Goal: Task Accomplishment & Management: Manage account settings

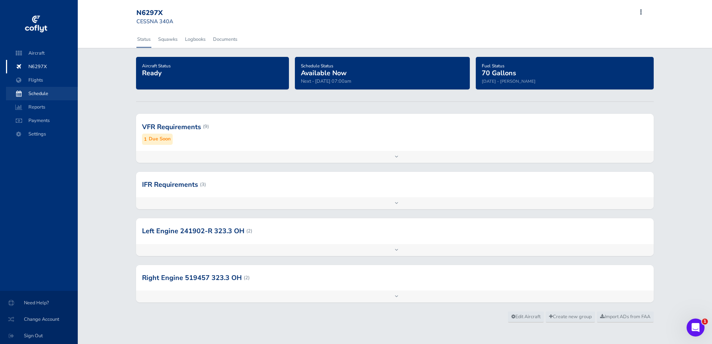
click at [37, 93] on span "Schedule" at bounding box center [41, 93] width 57 height 13
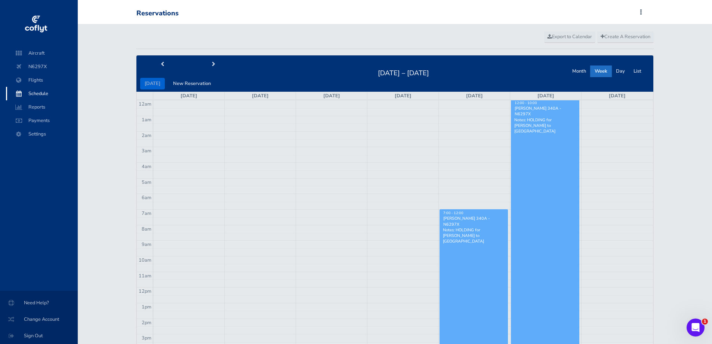
click at [489, 258] on link "7:00 - 12:00 Matthew Hartsfield - CESSNA 340A - N6297X Notes: HOLDING for Fensk…" at bounding box center [474, 341] width 68 height 264
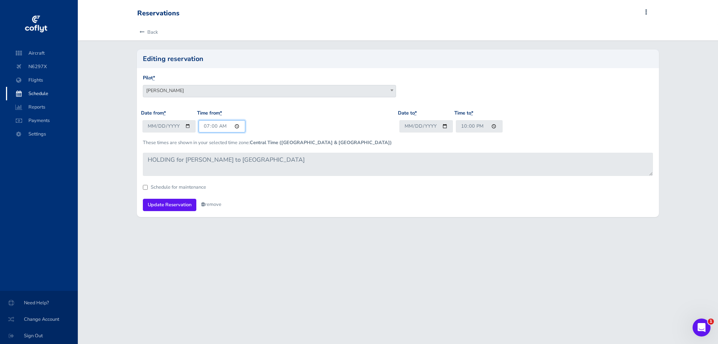
click at [209, 130] on input "07:00" at bounding box center [222, 126] width 47 height 12
type input "05:45"
type input "19:00"
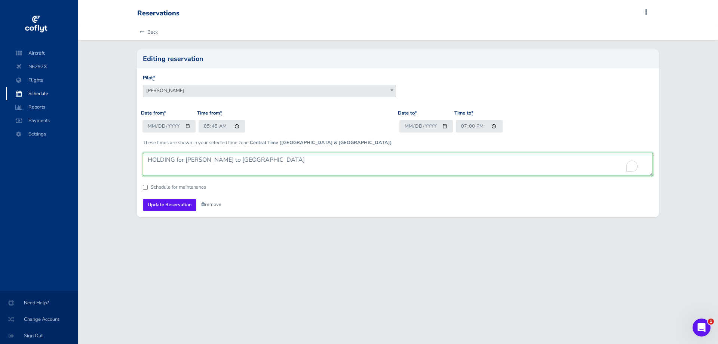
drag, startPoint x: 184, startPoint y: 160, endPoint x: 120, endPoint y: 150, distance: 65.0
click at [120, 150] on div "Back Editing reservation Pilot * [PERSON_NAME] [PERSON_NAME] [PERSON_NAME] [PER…" at bounding box center [398, 125] width 640 height 202
drag, startPoint x: 396, startPoint y: 159, endPoint x: 395, endPoint y: 163, distance: 5.0
click at [395, 159] on textarea "HOLDING for [PERSON_NAME] to [GEOGRAPHIC_DATA]" at bounding box center [398, 164] width 510 height 23
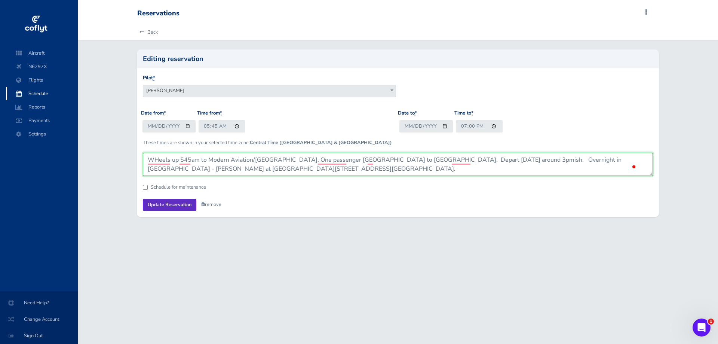
type textarea "WHeels up 545am to Modern Aviation/[GEOGRAPHIC_DATA]. One passenger [GEOGRAPHIC…"
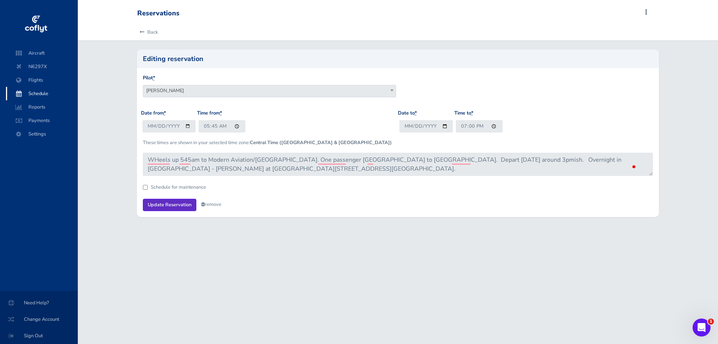
click at [166, 202] on input "Update Reservation" at bounding box center [169, 205] width 53 height 12
